Goal: Book appointment/travel/reservation

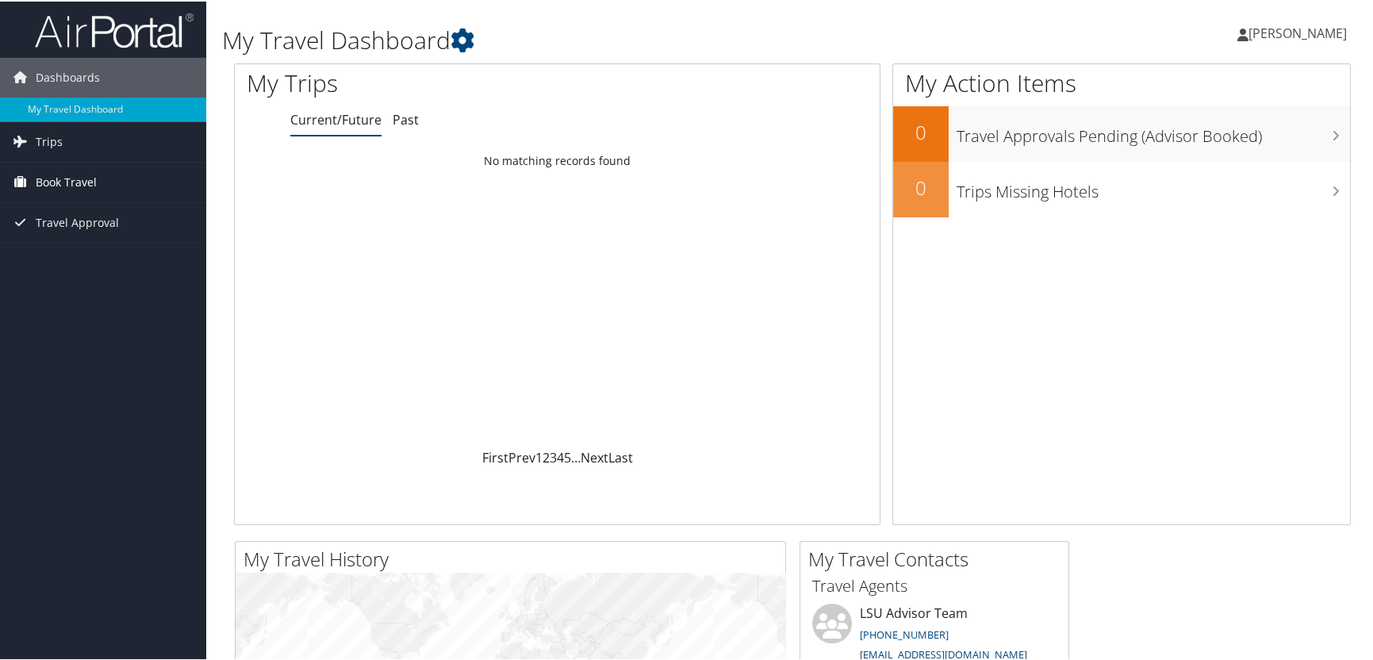
click at [86, 183] on span "Book Travel" at bounding box center [66, 181] width 61 height 40
click at [84, 242] on link "Book/Manage Online Trips" at bounding box center [103, 236] width 206 height 24
click at [405, 106] on li "Past" at bounding box center [406, 119] width 26 height 29
